Goal: Information Seeking & Learning: Find specific fact

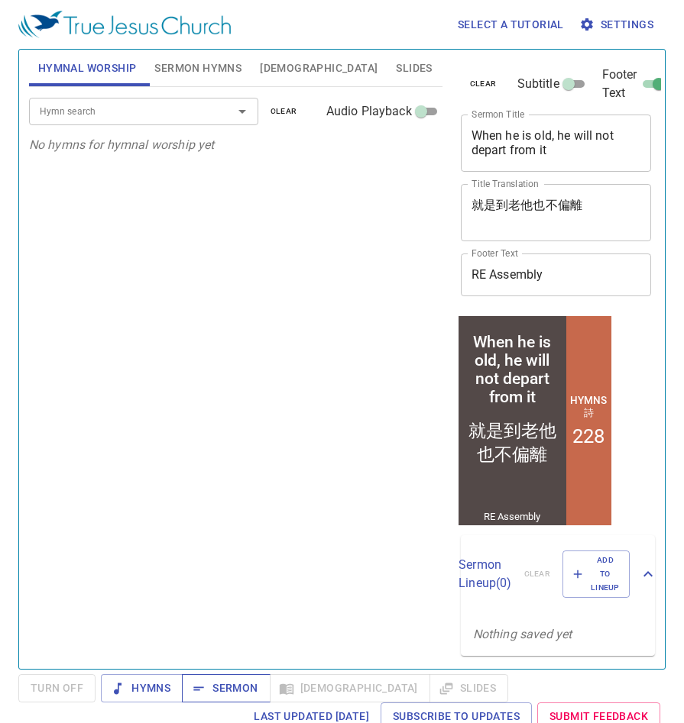
click at [227, 687] on span "Sermon" at bounding box center [225, 688] width 63 height 19
click at [269, 68] on span "Bible" at bounding box center [319, 68] width 118 height 19
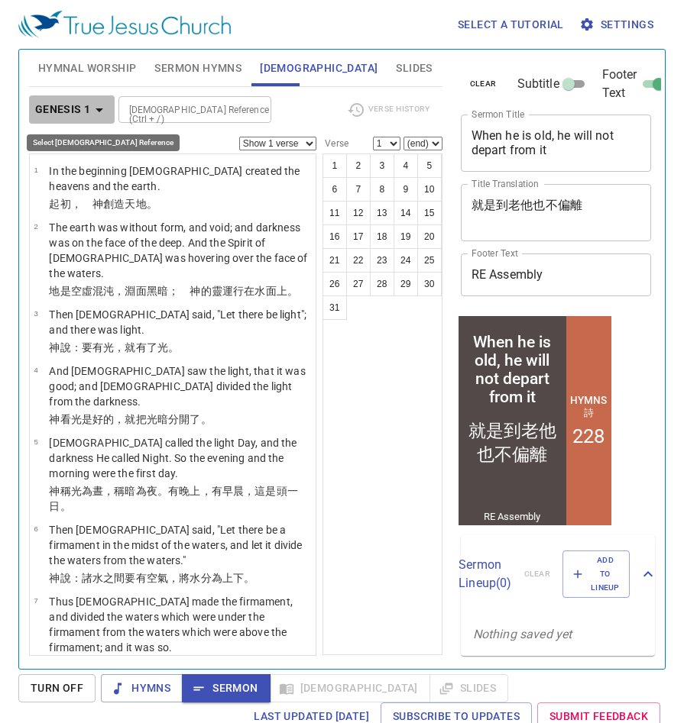
click at [90, 116] on icon "button" at bounding box center [99, 110] width 18 height 18
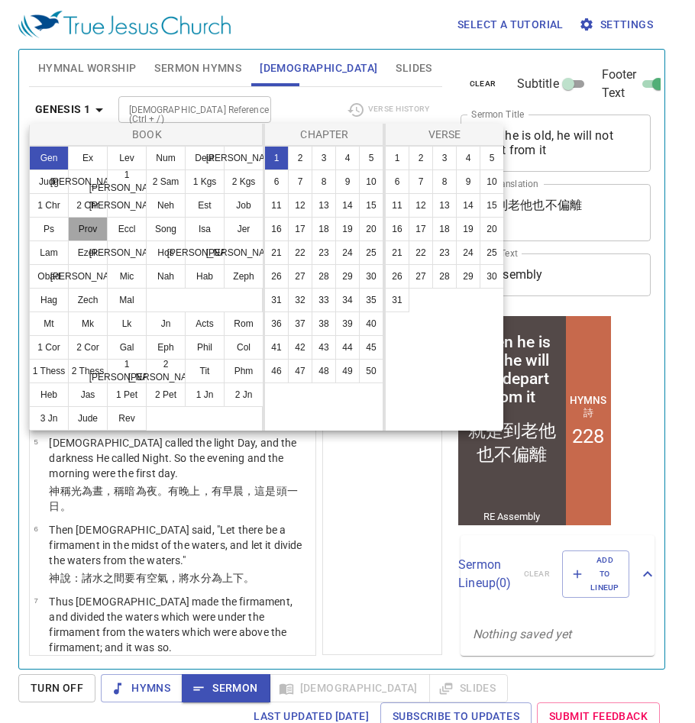
click at [92, 229] on button "Prov" at bounding box center [88, 229] width 40 height 24
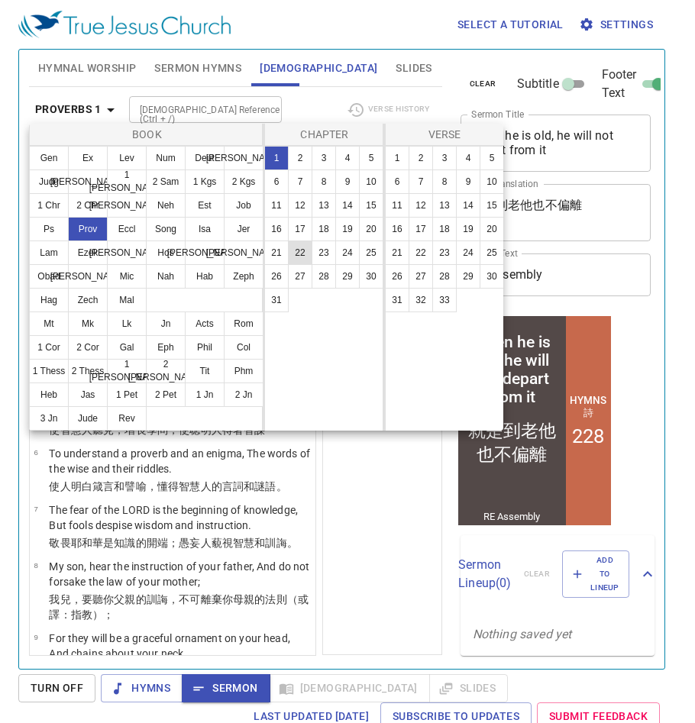
click at [296, 253] on button "22" at bounding box center [300, 253] width 24 height 24
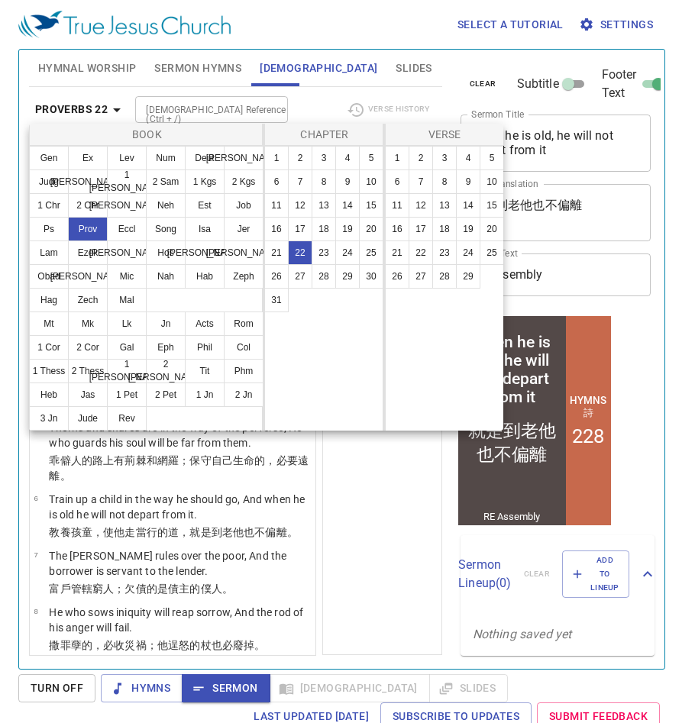
click at [367, 497] on div at bounding box center [347, 361] width 695 height 723
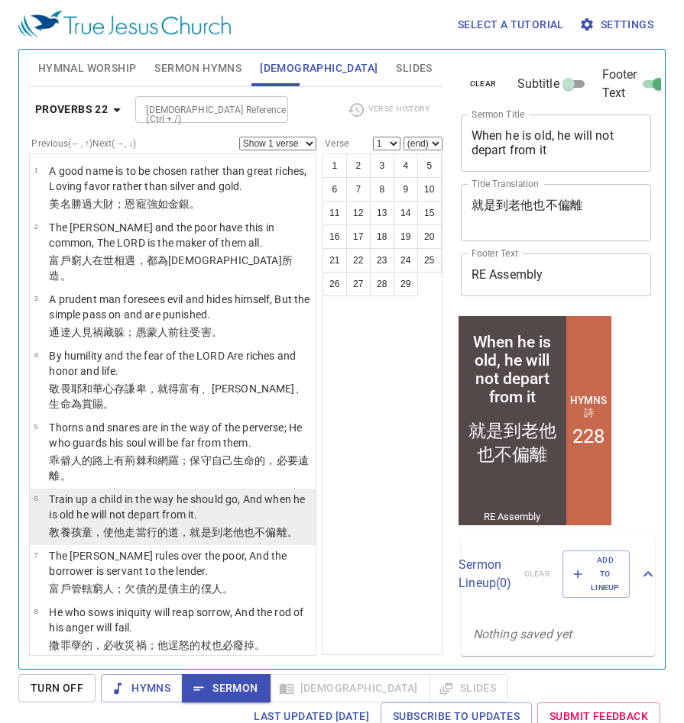
click at [178, 502] on p "Train up a child in the way he should go, And when he is old he will not depart…" at bounding box center [180, 507] width 262 height 31
select select "6"
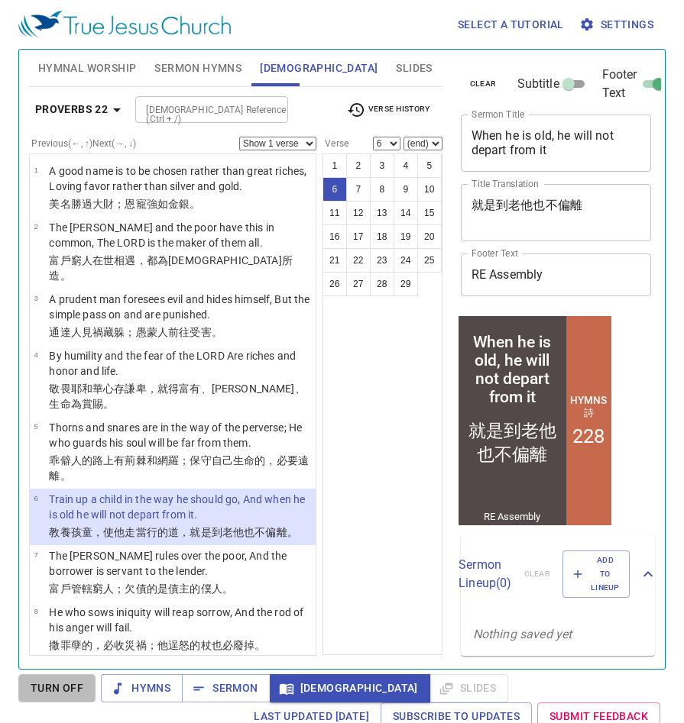
click at [49, 688] on span "Turn Off" at bounding box center [57, 688] width 53 height 19
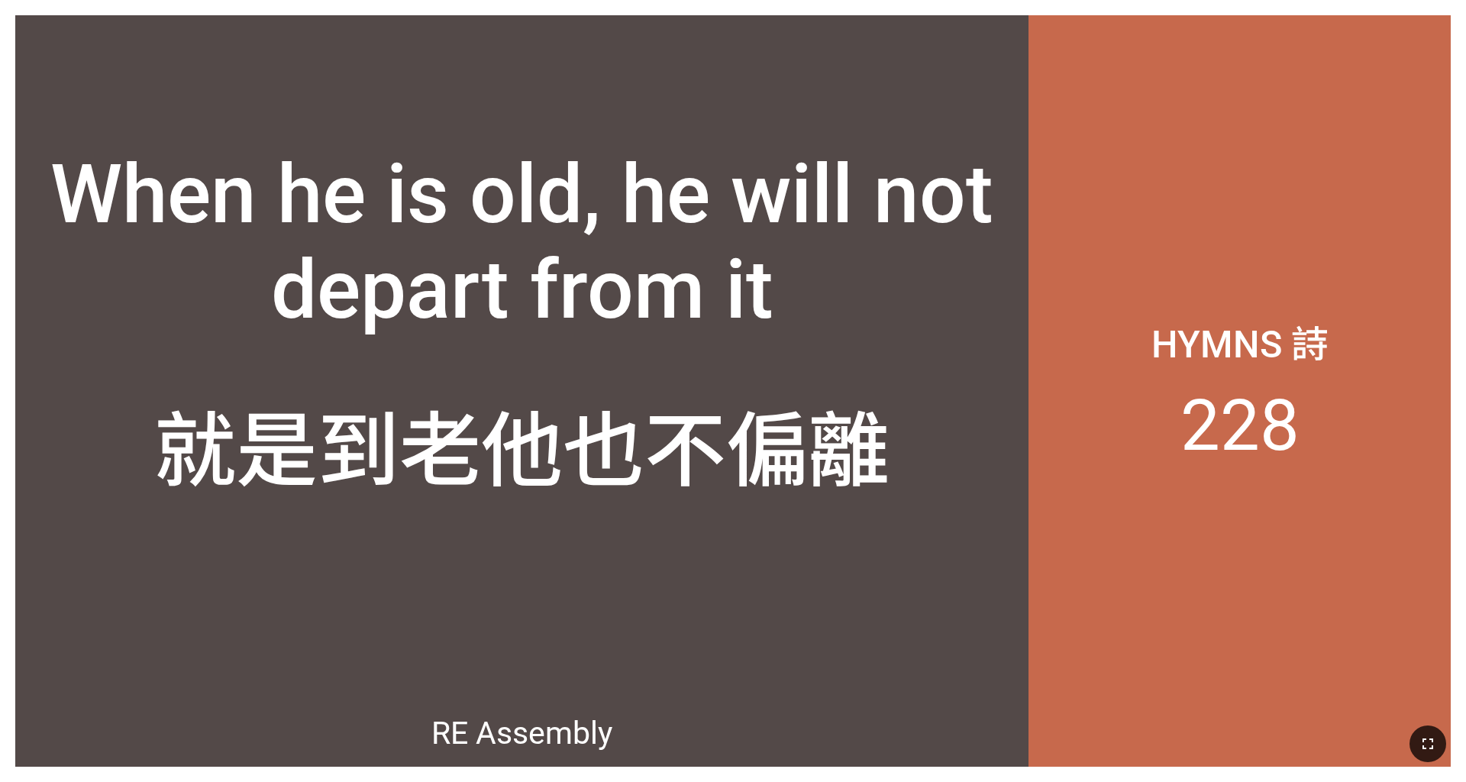
drag, startPoint x: 1421, startPoint y: 744, endPoint x: 1421, endPoint y: 787, distance: 42.8
click at [610, 488] on icon "button" at bounding box center [1428, 744] width 18 height 18
